Goal: Task Accomplishment & Management: Use online tool/utility

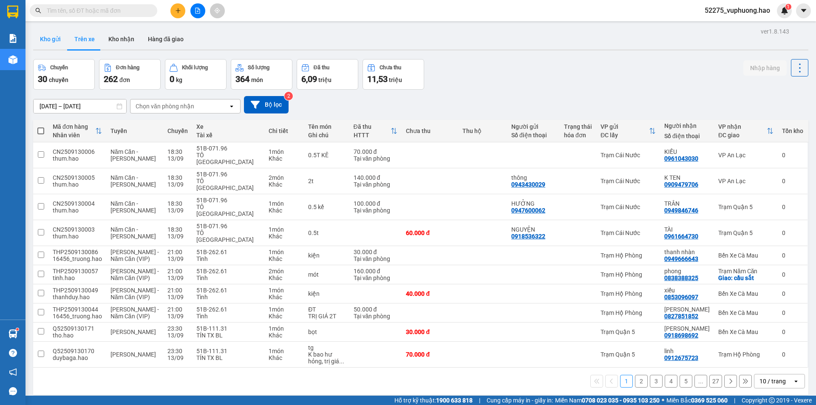
click at [62, 41] on button "Kho gửi" at bounding box center [50, 39] width 34 height 20
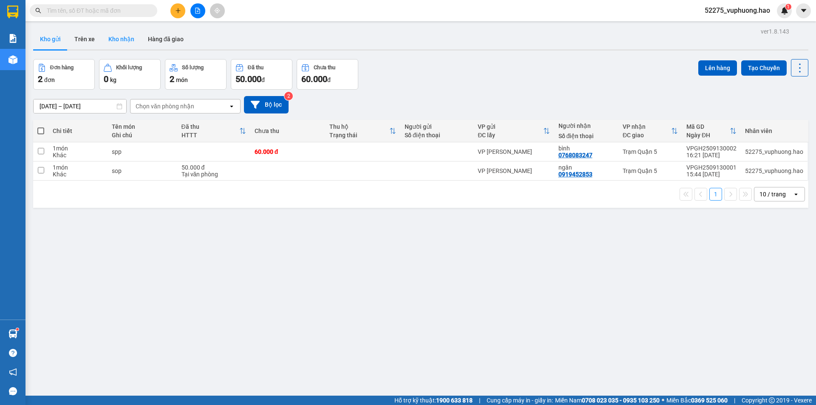
click at [121, 38] on button "Kho nhận" at bounding box center [122, 39] width 40 height 20
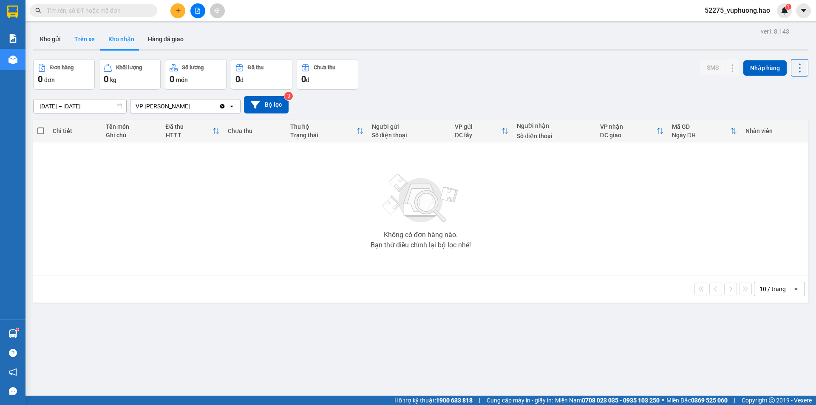
click at [94, 39] on button "Trên xe" at bounding box center [85, 39] width 34 height 20
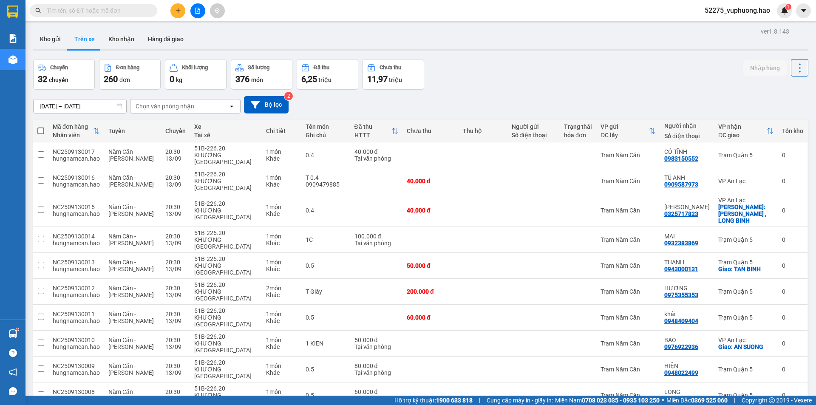
click at [191, 107] on div "Chọn văn phòng nhận" at bounding box center [165, 106] width 59 height 8
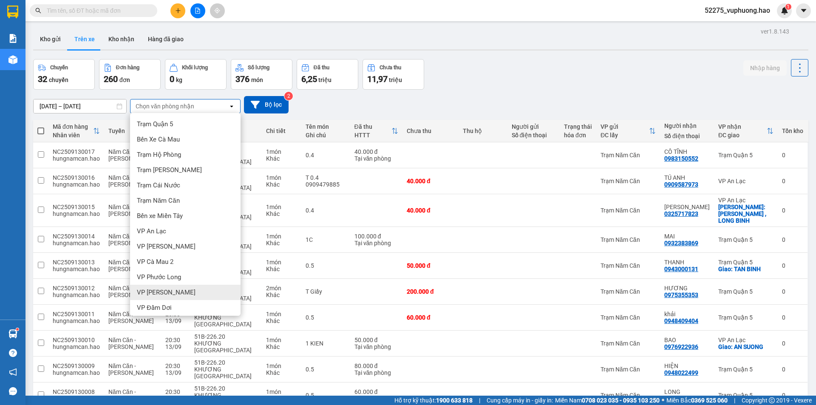
click at [183, 294] on div "VP [PERSON_NAME]" at bounding box center [185, 292] width 110 height 15
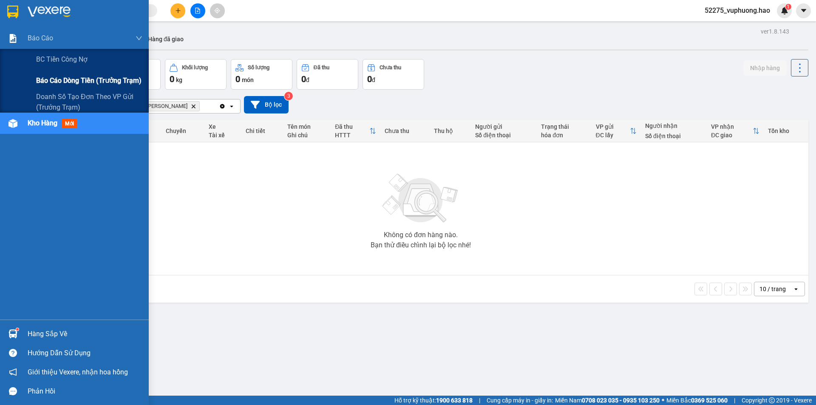
click at [66, 83] on span "Báo cáo dòng tiền (trưởng trạm)" at bounding box center [88, 80] width 105 height 11
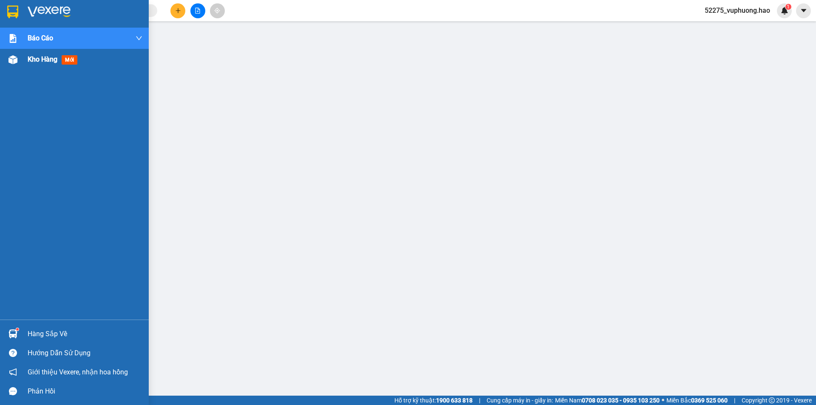
click at [57, 67] on div "Kho hàng mới" at bounding box center [85, 59] width 115 height 21
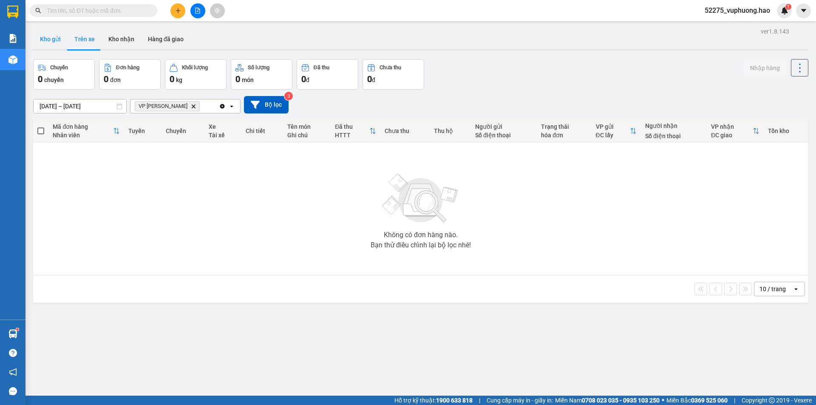
click at [47, 42] on button "Kho gửi" at bounding box center [50, 39] width 34 height 20
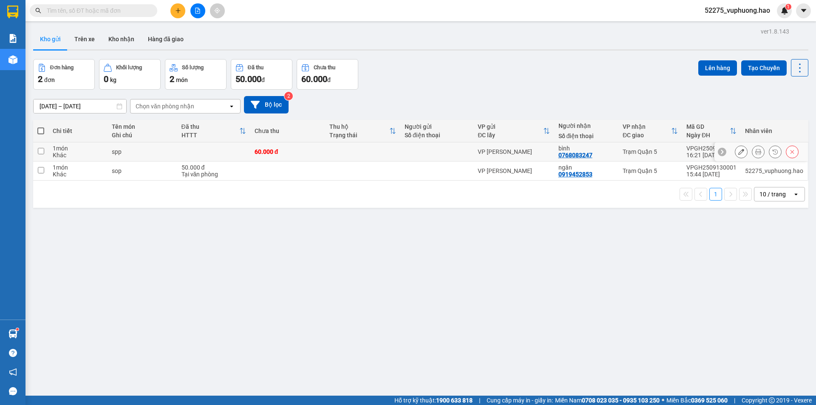
click at [310, 152] on div "60.000 đ" at bounding box center [288, 151] width 67 height 7
checkbox input "true"
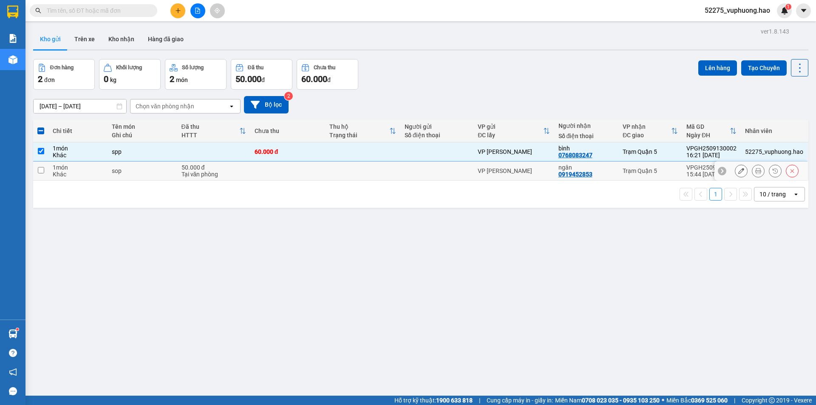
click at [304, 165] on td at bounding box center [287, 170] width 75 height 19
checkbox input "true"
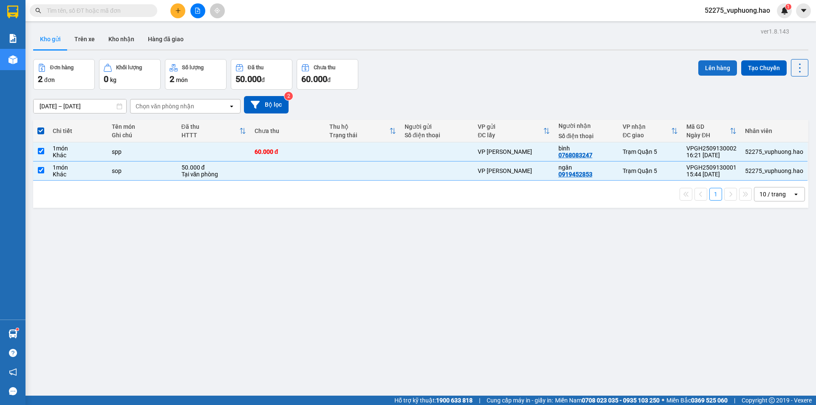
click at [707, 67] on button "Lên hàng" at bounding box center [717, 67] width 39 height 15
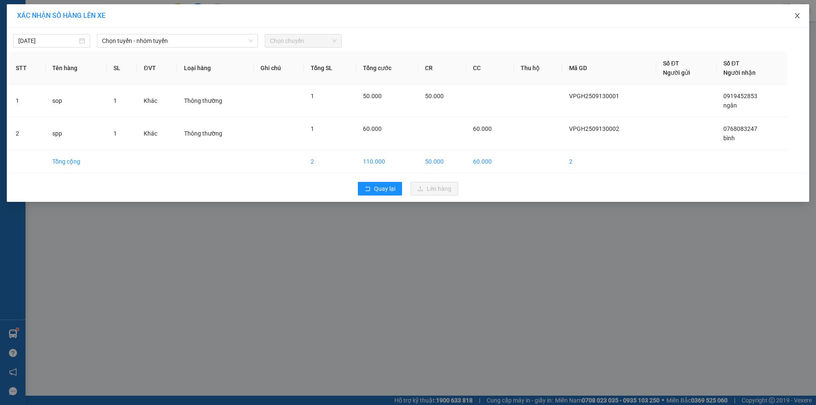
click at [798, 15] on icon "close" at bounding box center [797, 15] width 5 height 5
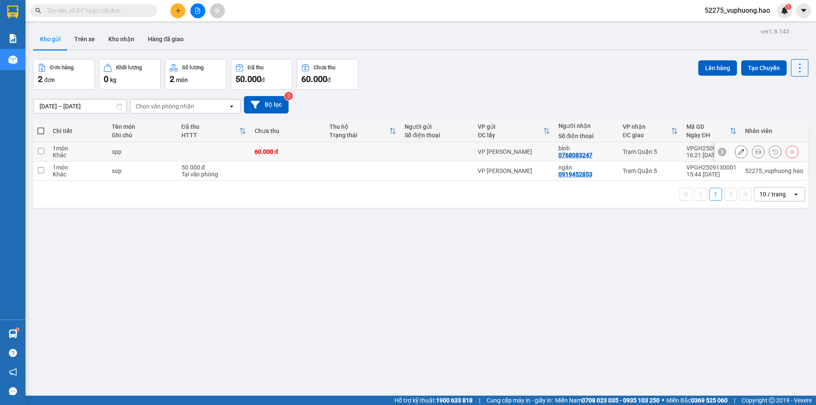
click at [420, 149] on div at bounding box center [436, 151] width 65 height 7
checkbox input "true"
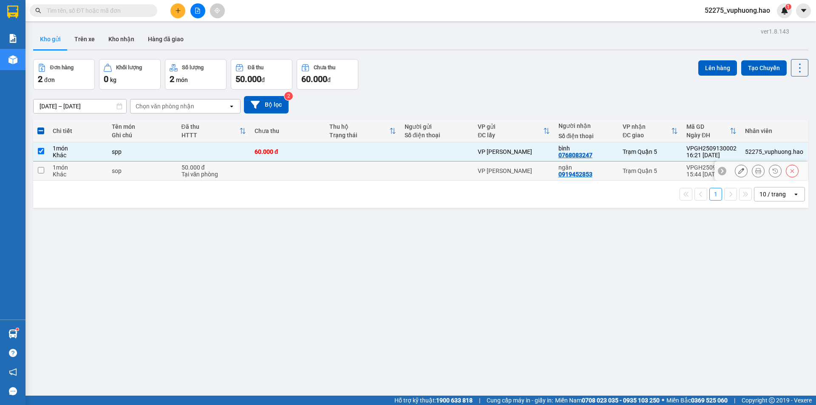
click at [412, 168] on div at bounding box center [436, 170] width 65 height 7
checkbox input "true"
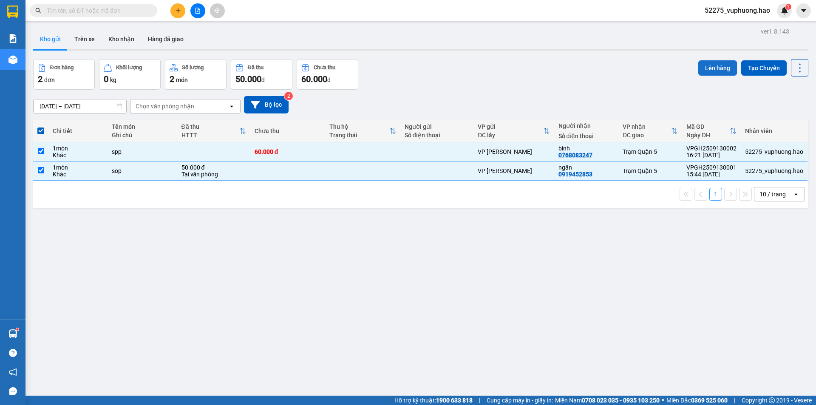
click at [713, 65] on button "Lên hàng" at bounding box center [717, 67] width 39 height 15
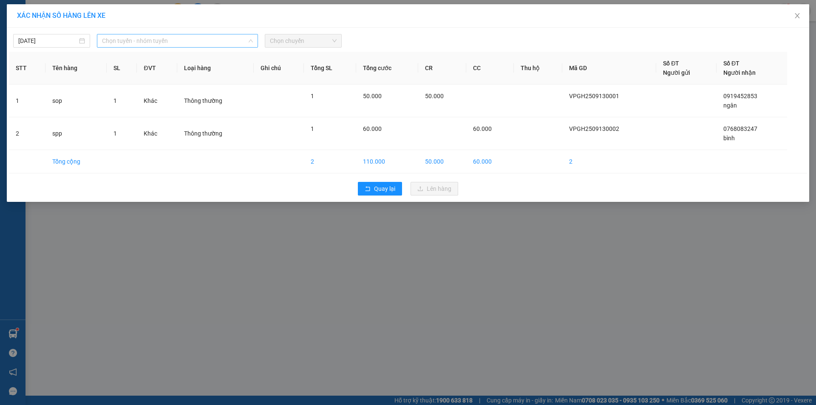
click at [210, 42] on span "Chọn tuyến - nhóm tuyến" at bounding box center [177, 40] width 151 height 13
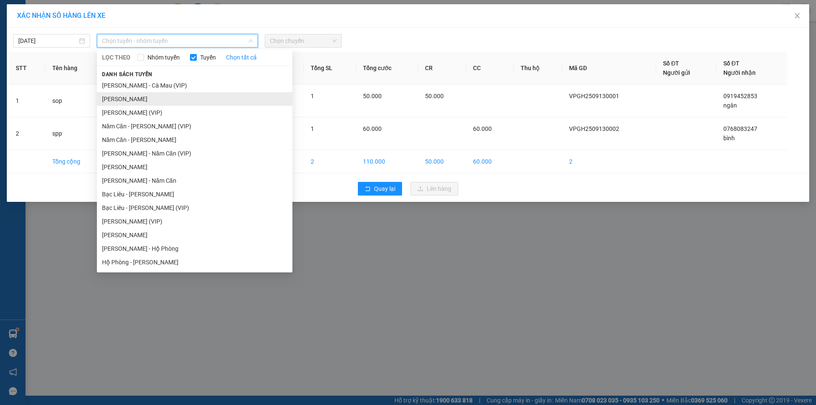
click at [155, 98] on li "[PERSON_NAME]" at bounding box center [194, 99] width 195 height 14
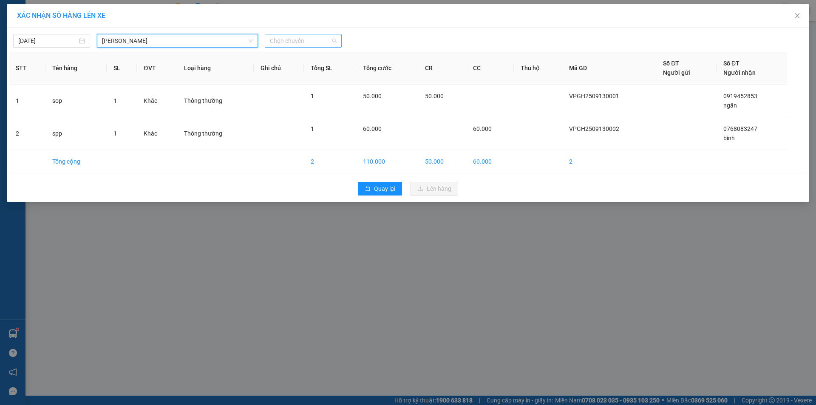
click at [287, 43] on span "Chọn chuyến" at bounding box center [303, 40] width 67 height 13
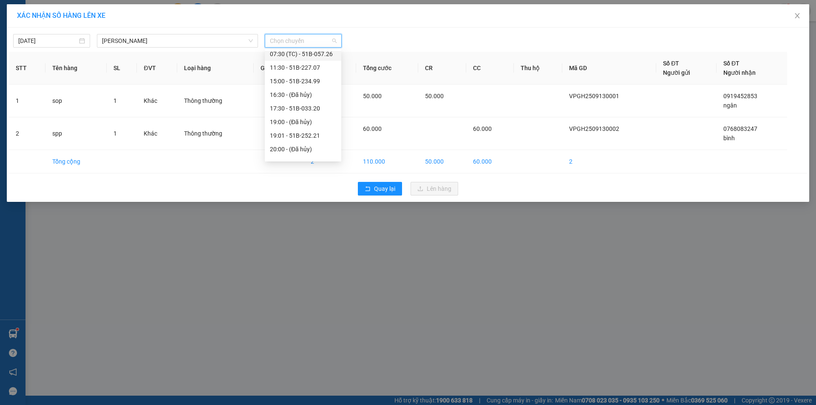
scroll to position [95, 0]
click at [299, 122] on div "22:00 - 51H-112.73" at bounding box center [303, 125] width 66 height 9
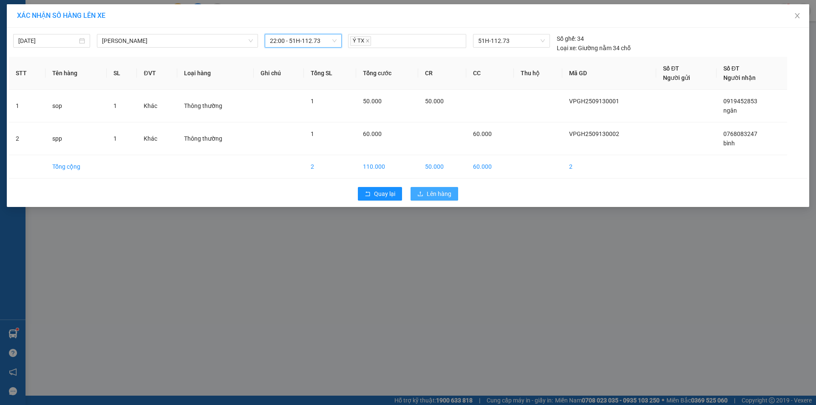
click at [428, 193] on span "Lên hàng" at bounding box center [439, 193] width 25 height 9
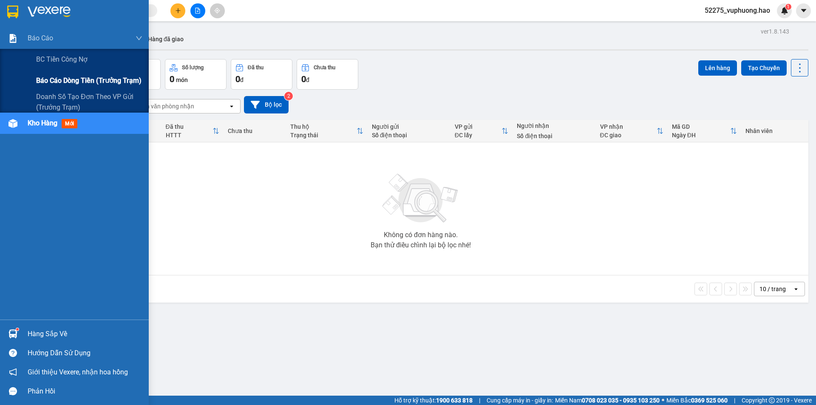
click at [62, 81] on span "Báo cáo dòng tiền (trưởng trạm)" at bounding box center [88, 80] width 105 height 11
